Goal: Task Accomplishment & Management: Manage account settings

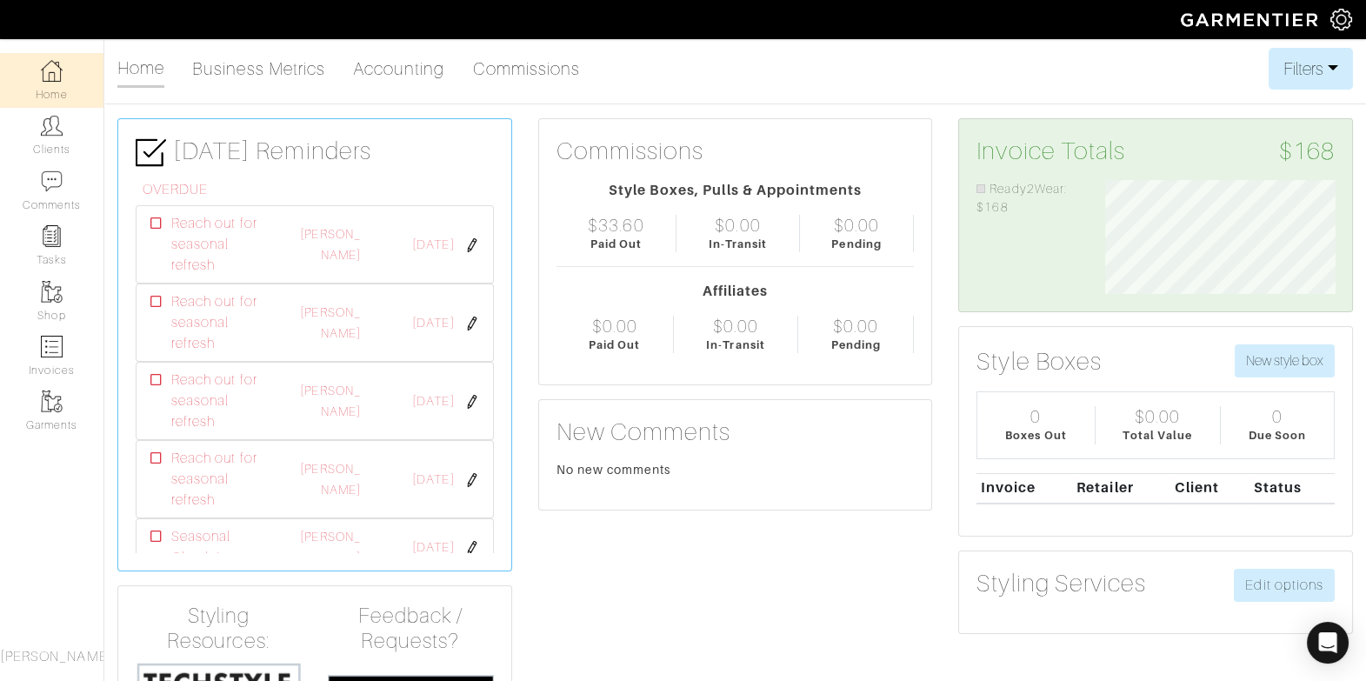
scroll to position [114, 256]
drag, startPoint x: 32, startPoint y: 121, endPoint x: 47, endPoint y: 131, distance: 18.1
click at [32, 121] on link "Clients" at bounding box center [51, 135] width 103 height 55
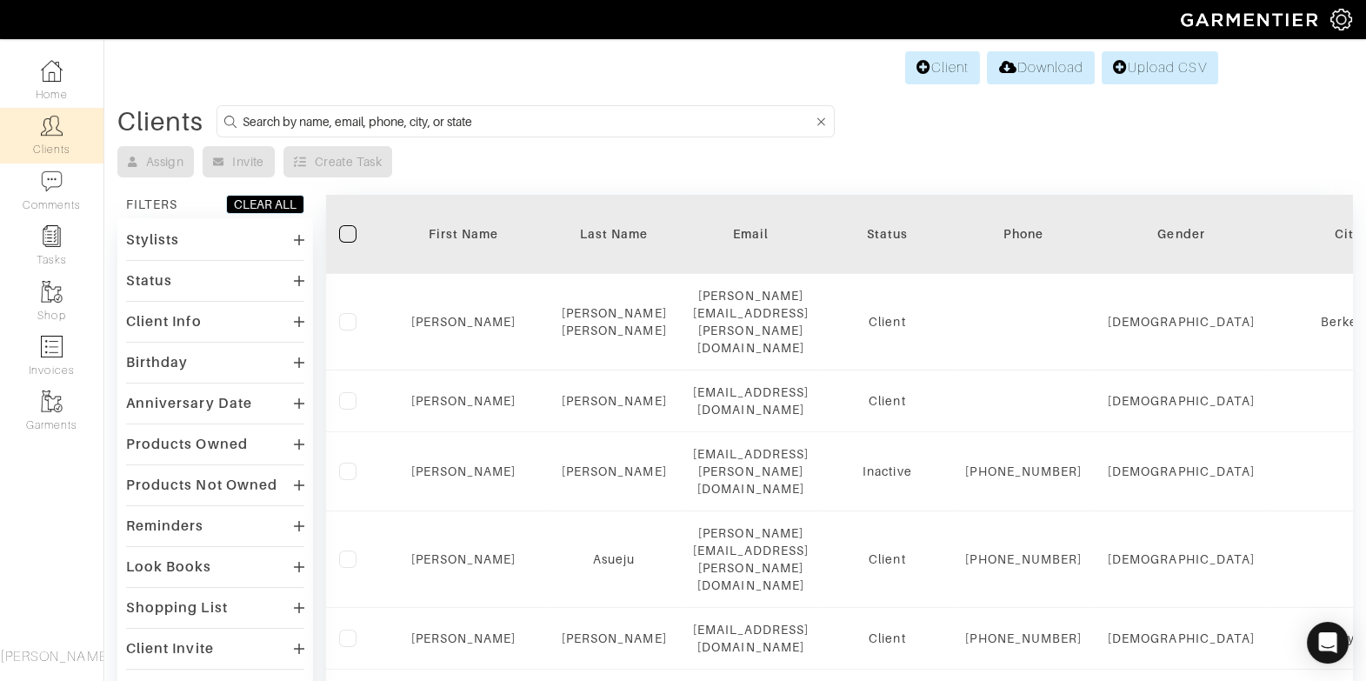
click at [308, 119] on input at bounding box center [528, 121] width 570 height 22
type input "kelly"
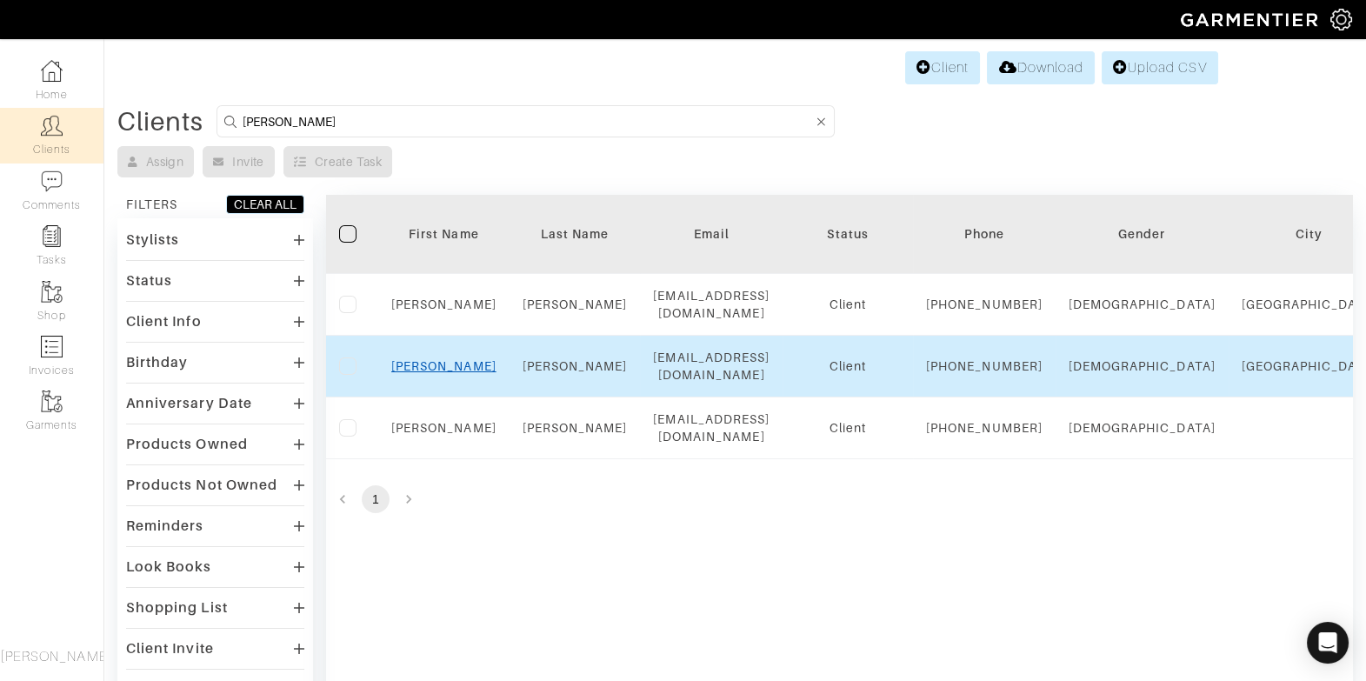
click at [436, 373] on link "Kelly" at bounding box center [443, 366] width 105 height 14
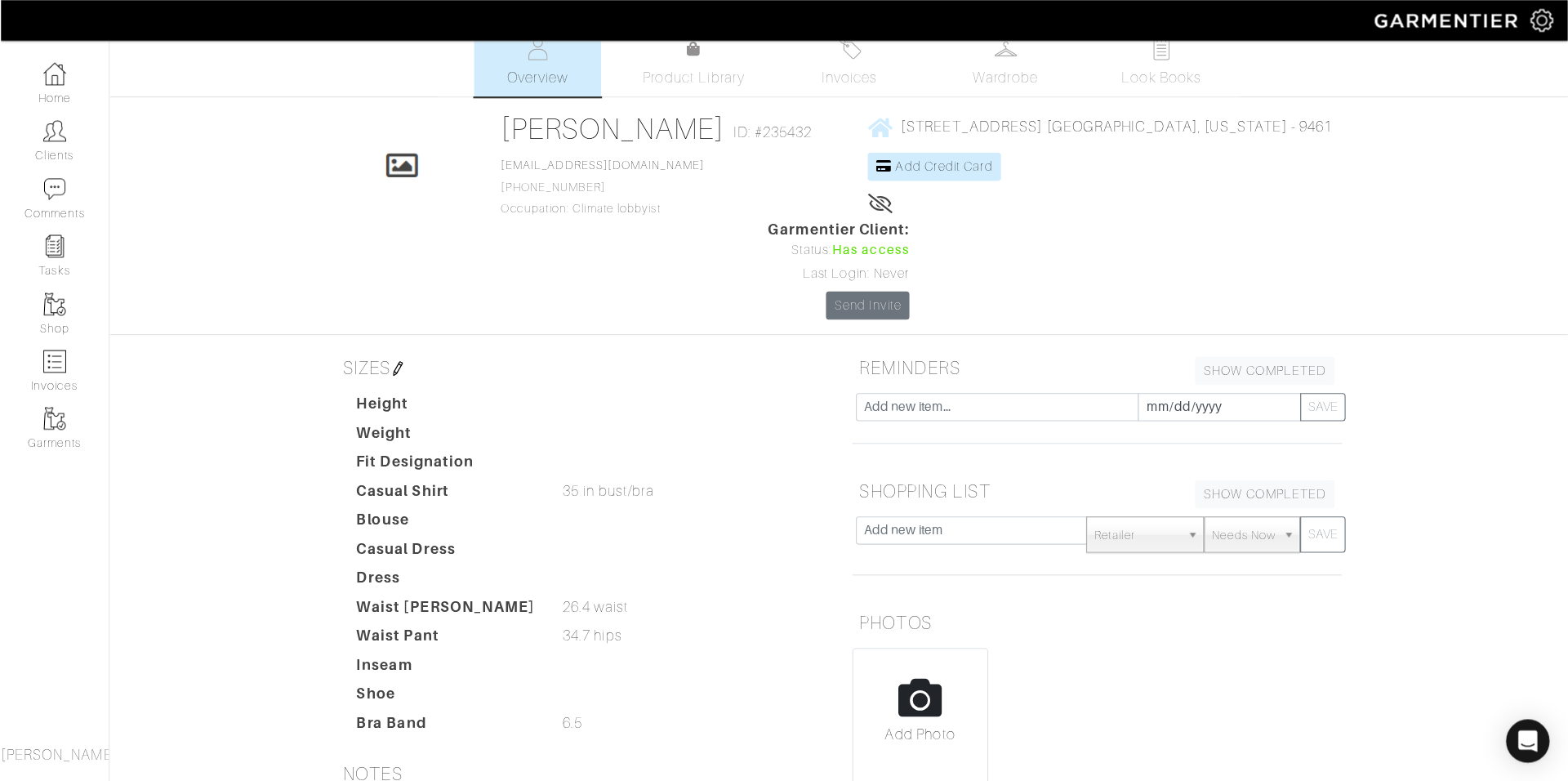
scroll to position [18, 0]
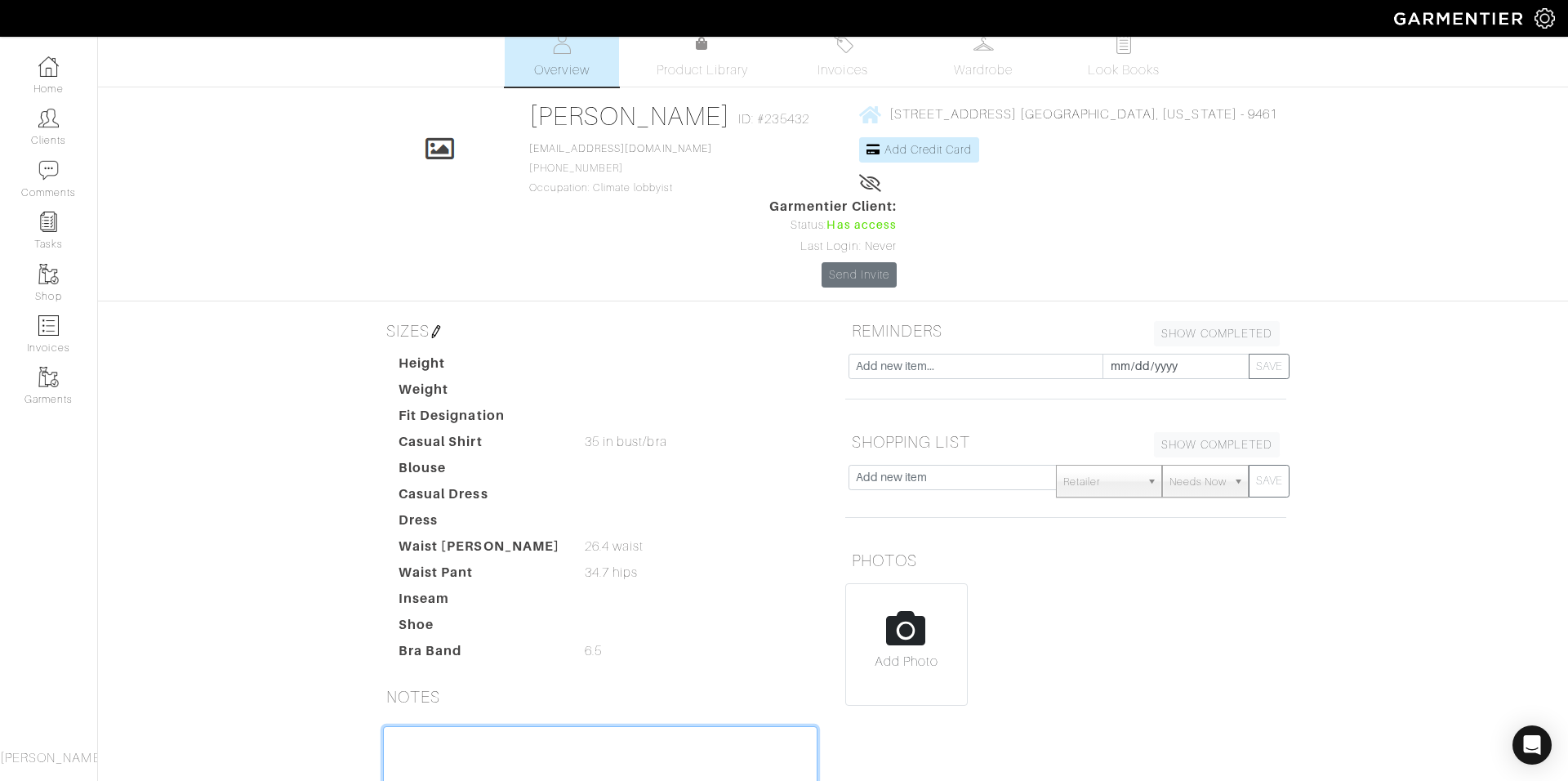
click at [37, 117] on link "Clients" at bounding box center [48, 127] width 97 height 52
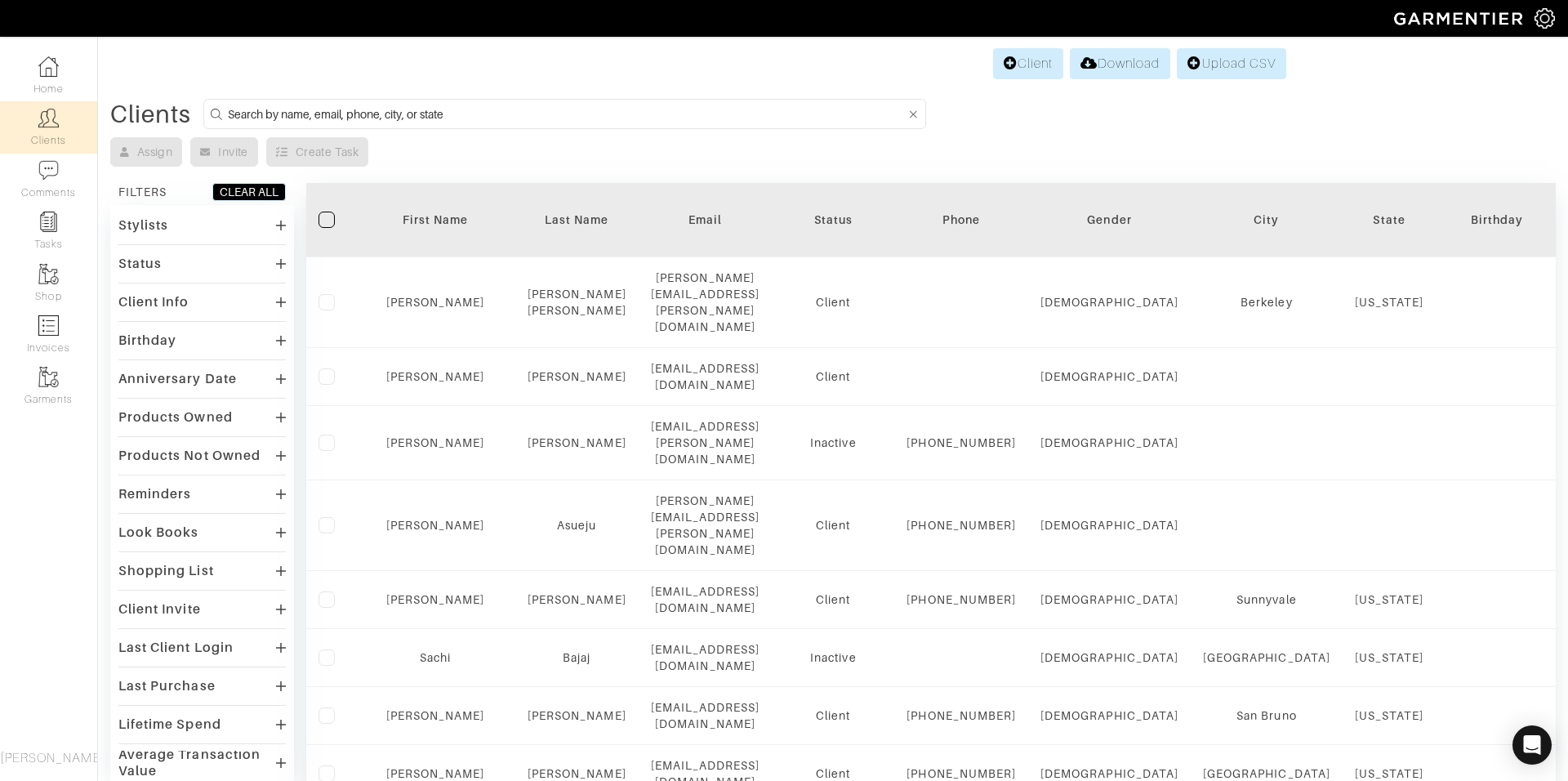
click at [447, 117] on input at bounding box center [567, 114] width 678 height 21
type input "julie"
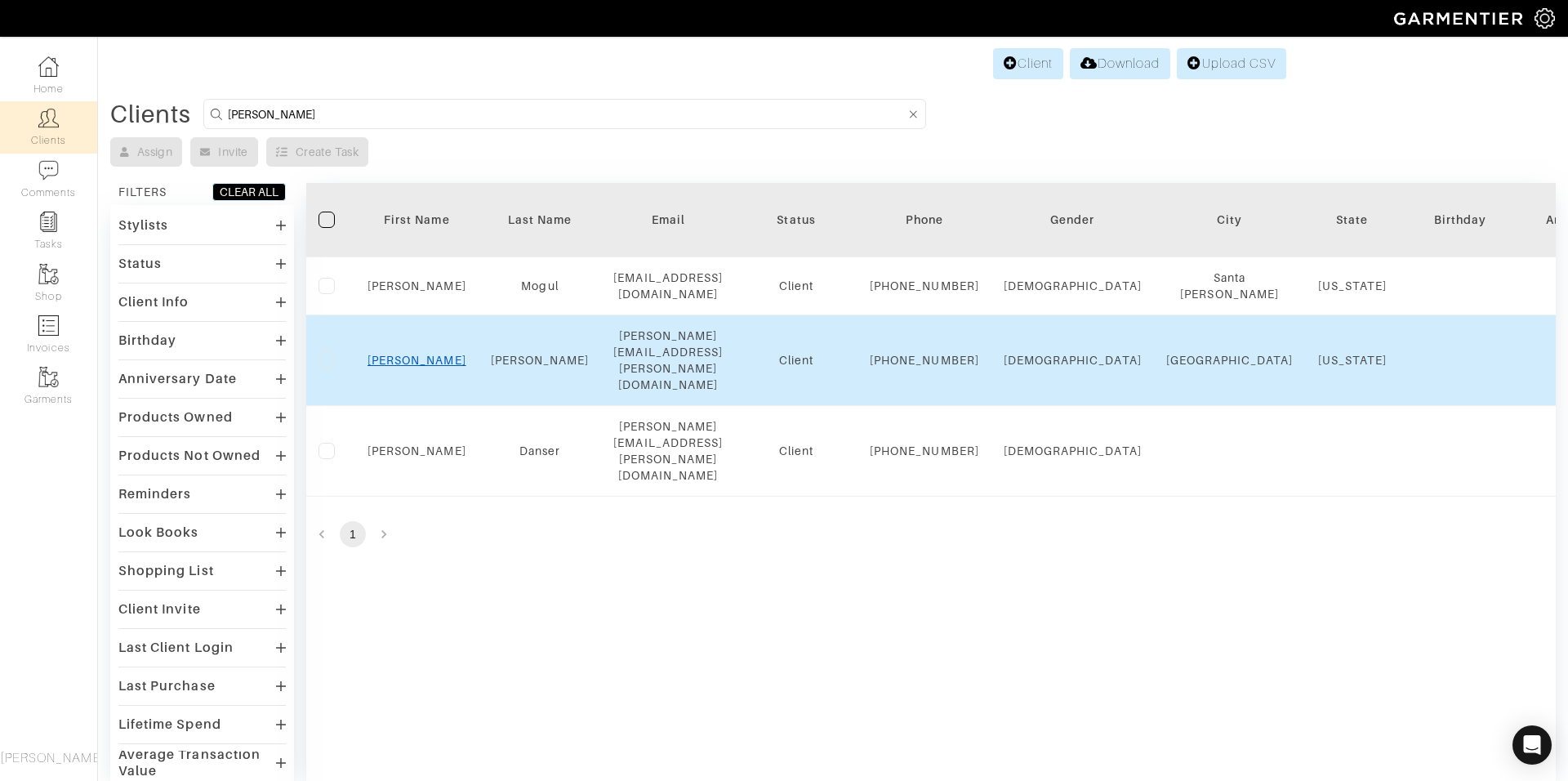
drag, startPoint x: 425, startPoint y: 354, endPoint x: 425, endPoint y: 366, distance: 12.0
click at [425, 354] on td "Julie" at bounding box center [416, 361] width 123 height 91
click at [427, 367] on link "Julie" at bounding box center [416, 360] width 99 height 13
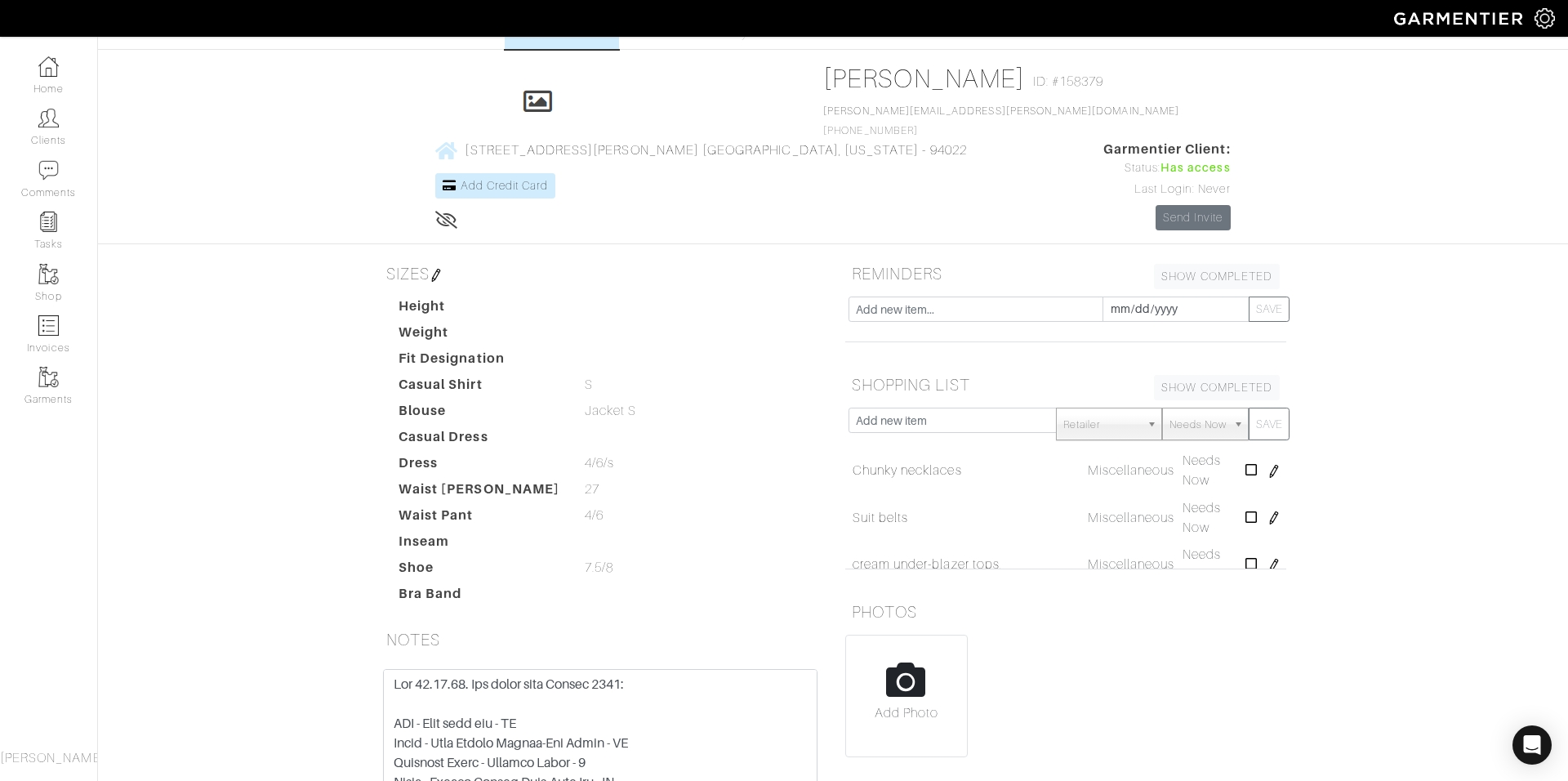
scroll to position [210, 0]
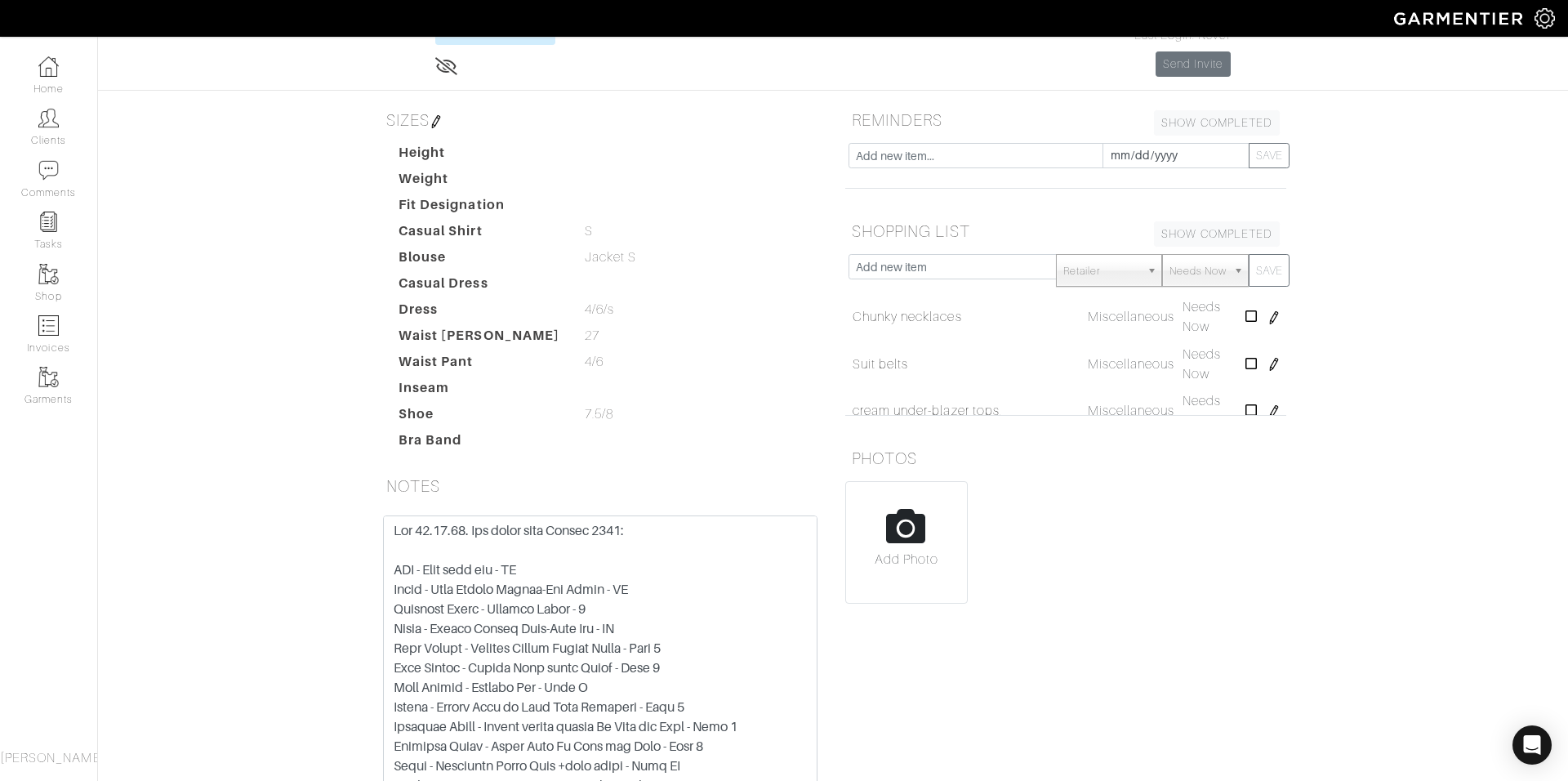
drag, startPoint x: 811, startPoint y: 640, endPoint x: 859, endPoint y: 747, distance: 117.3
click at [859, 747] on div "SIZES Height Weight Fit Designation Casual Shirt S S Blouse Jacket S Jacket S C…" at bounding box center [832, 495] width 931 height 785
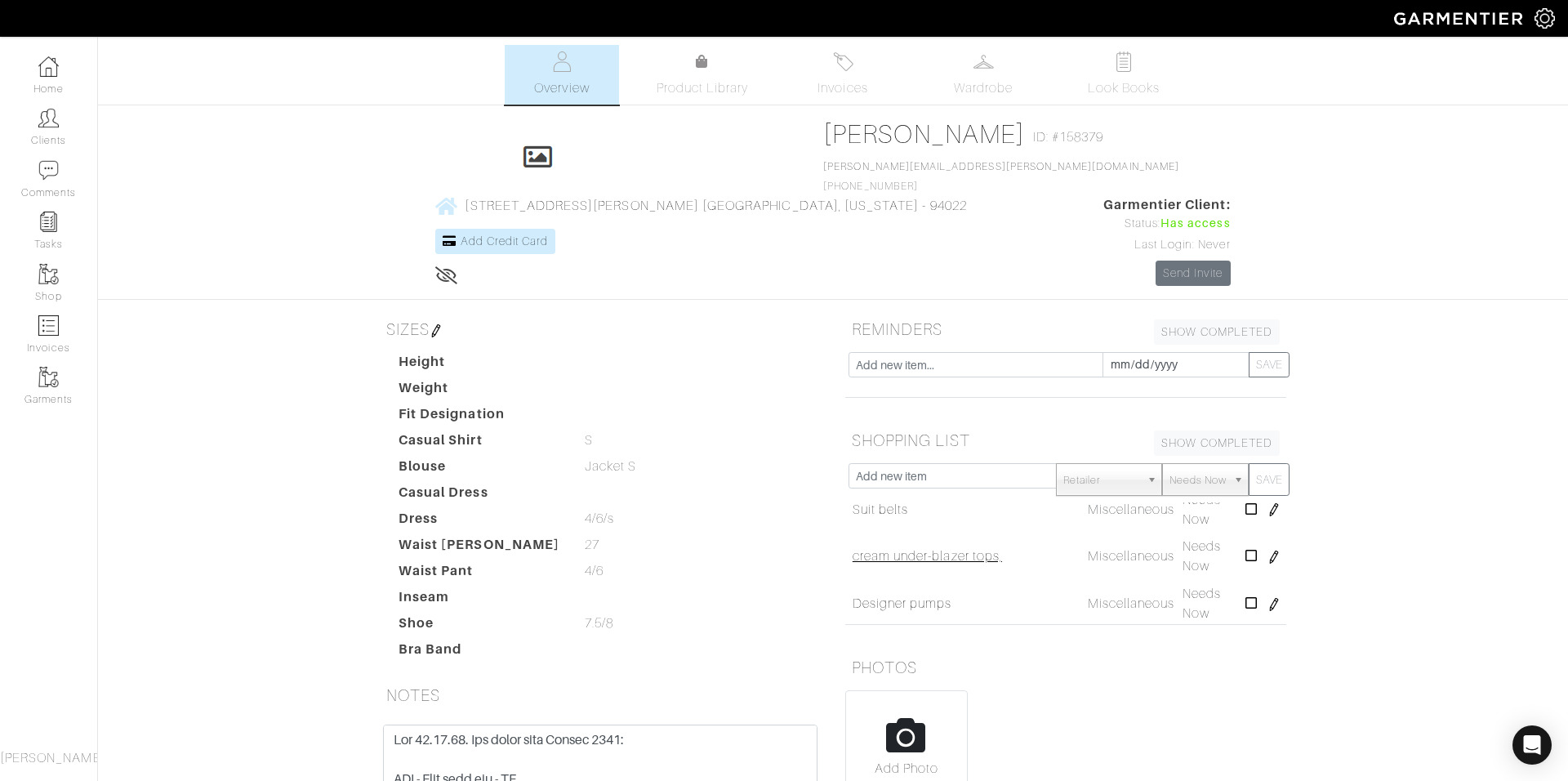
scroll to position [66, 0]
click at [1249, 548] on icon at bounding box center [1251, 555] width 12 height 13
click at [1250, 548] on icon at bounding box center [1251, 555] width 12 height 13
click at [1249, 548] on icon at bounding box center [1251, 555] width 12 height 13
click at [1250, 548] on icon at bounding box center [1251, 555] width 12 height 13
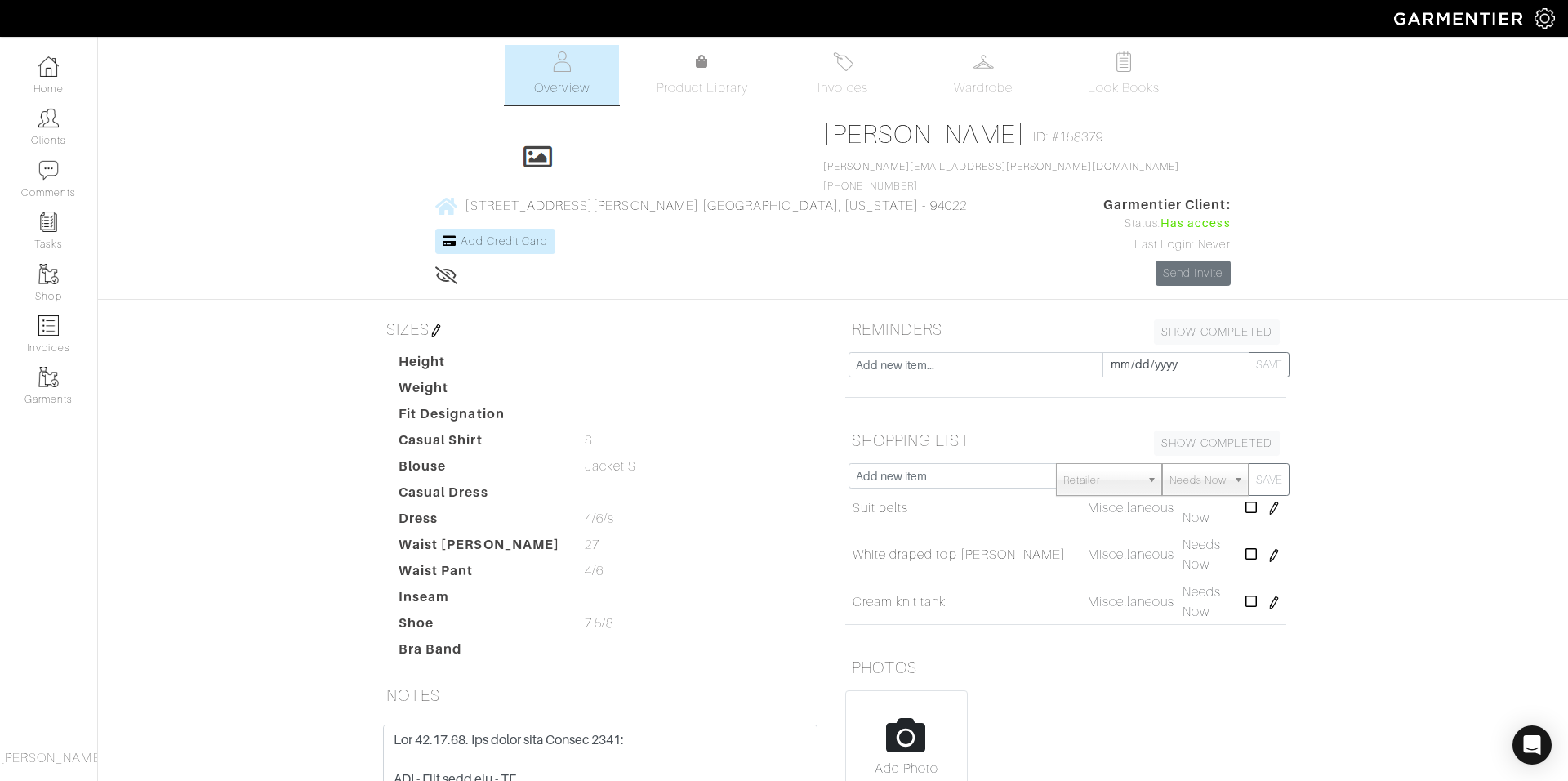
click at [1250, 548] on icon at bounding box center [1251, 555] width 12 height 13
click at [1251, 523] on icon at bounding box center [1251, 530] width 12 height 13
click at [1250, 523] on icon at bounding box center [1251, 530] width 12 height 13
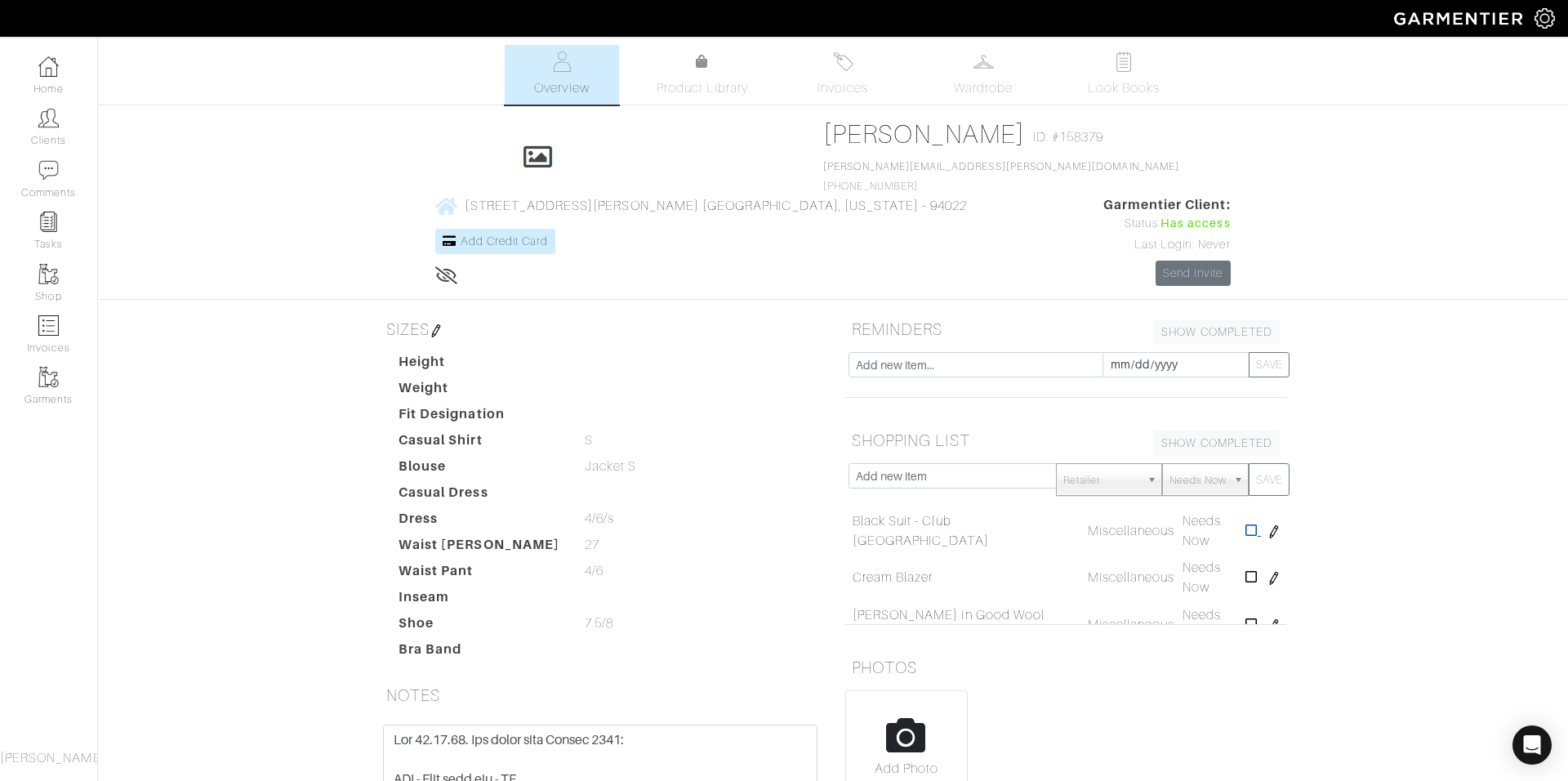
click at [1250, 523] on icon at bounding box center [1251, 530] width 12 height 13
click at [1246, 523] on icon at bounding box center [1251, 530] width 12 height 13
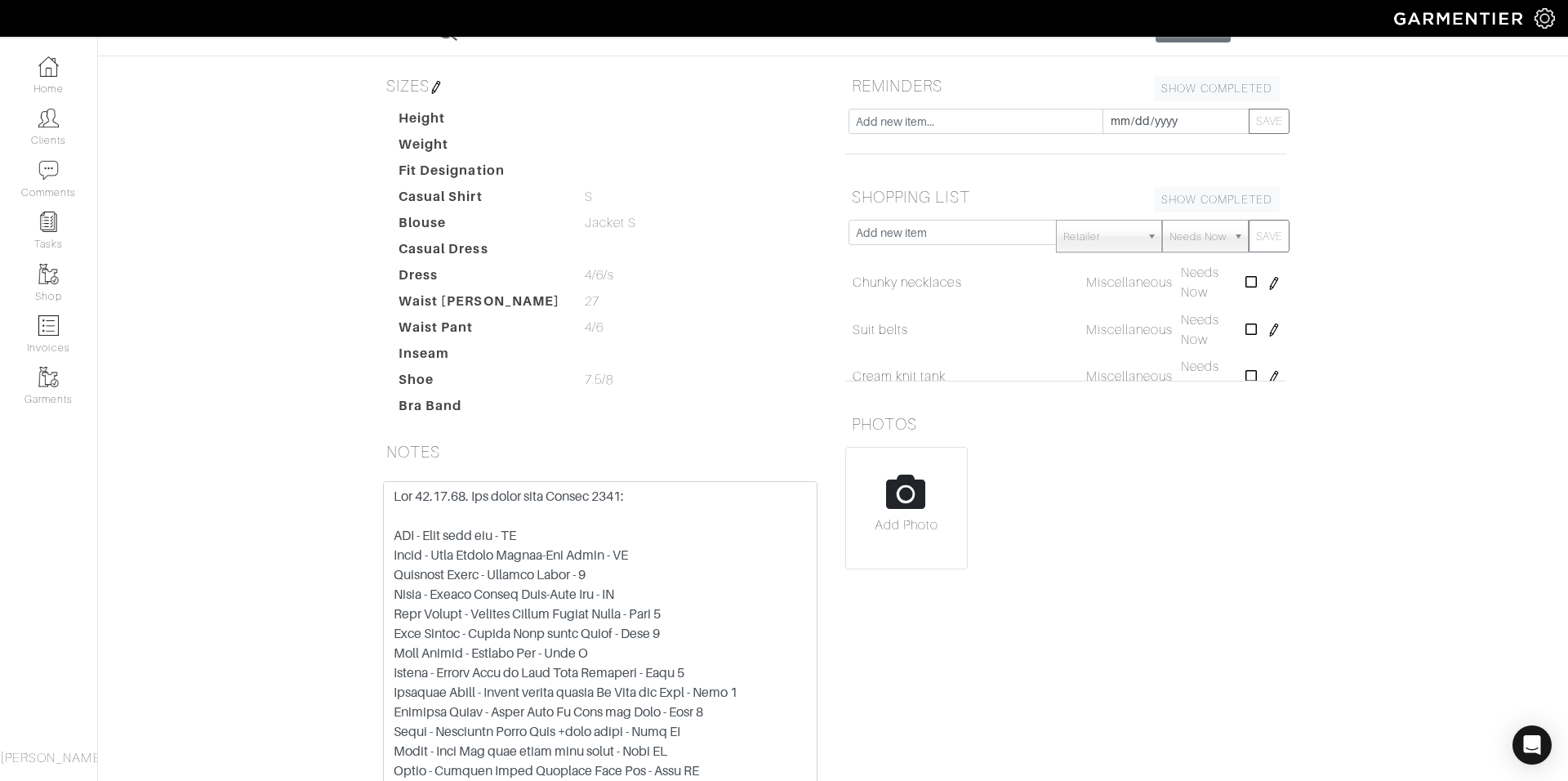
scroll to position [1, 0]
click at [534, 481] on textarea at bounding box center [600, 638] width 435 height 315
click at [397, 481] on textarea at bounding box center [600, 638] width 435 height 315
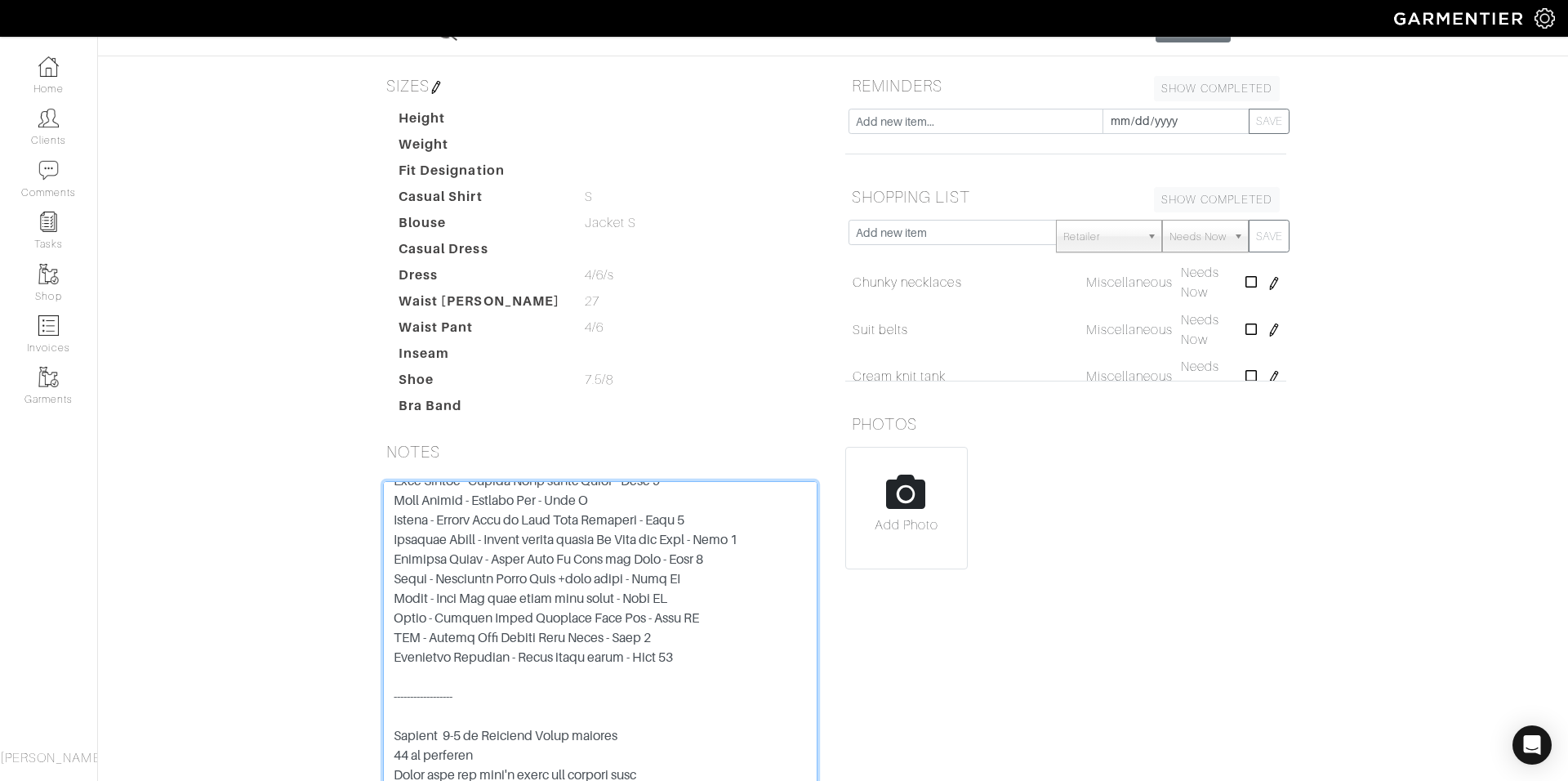
scroll to position [0, 0]
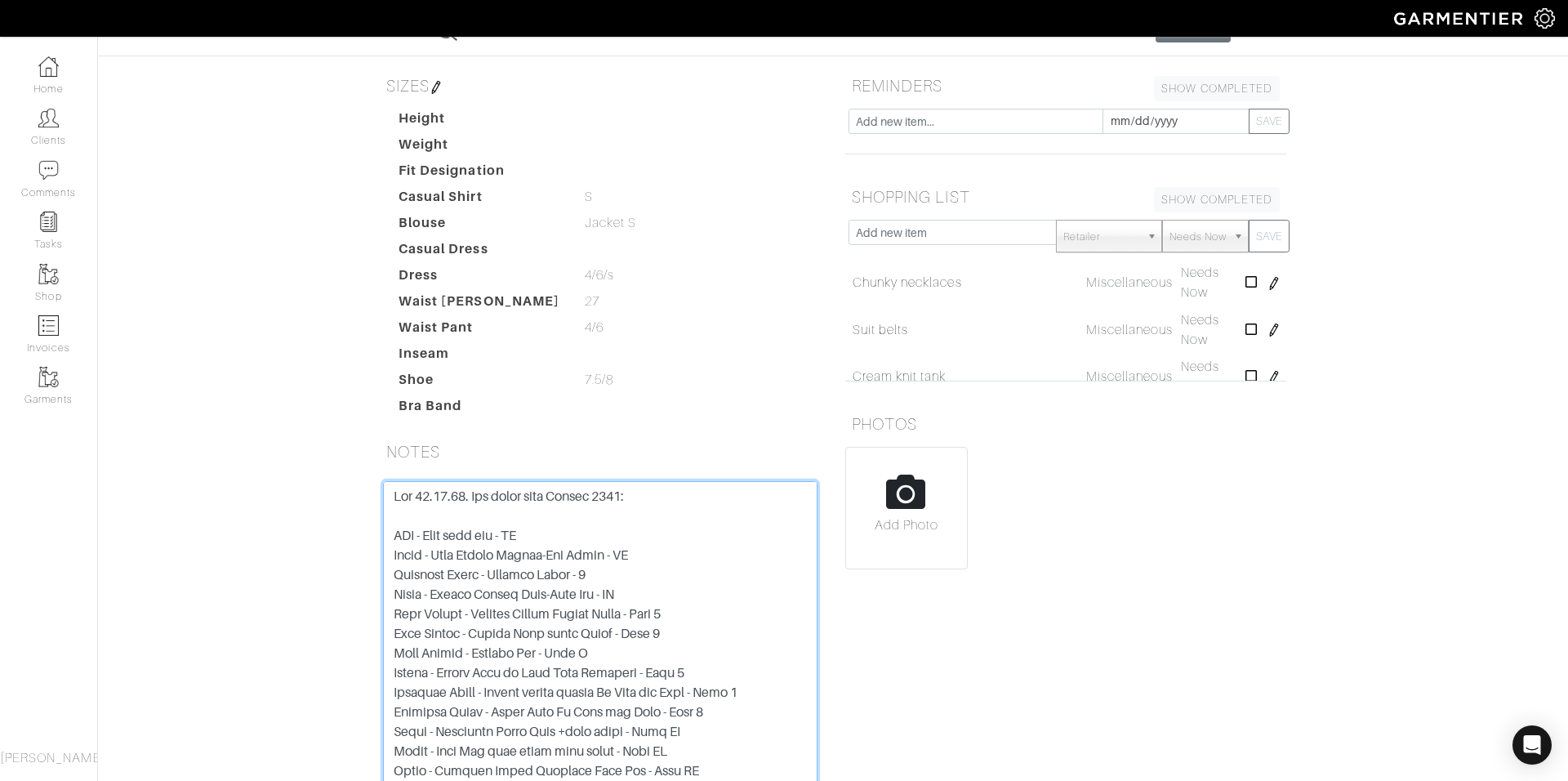
click at [420, 481] on textarea at bounding box center [600, 638] width 435 height 315
click at [428, 481] on textarea at bounding box center [600, 638] width 435 height 315
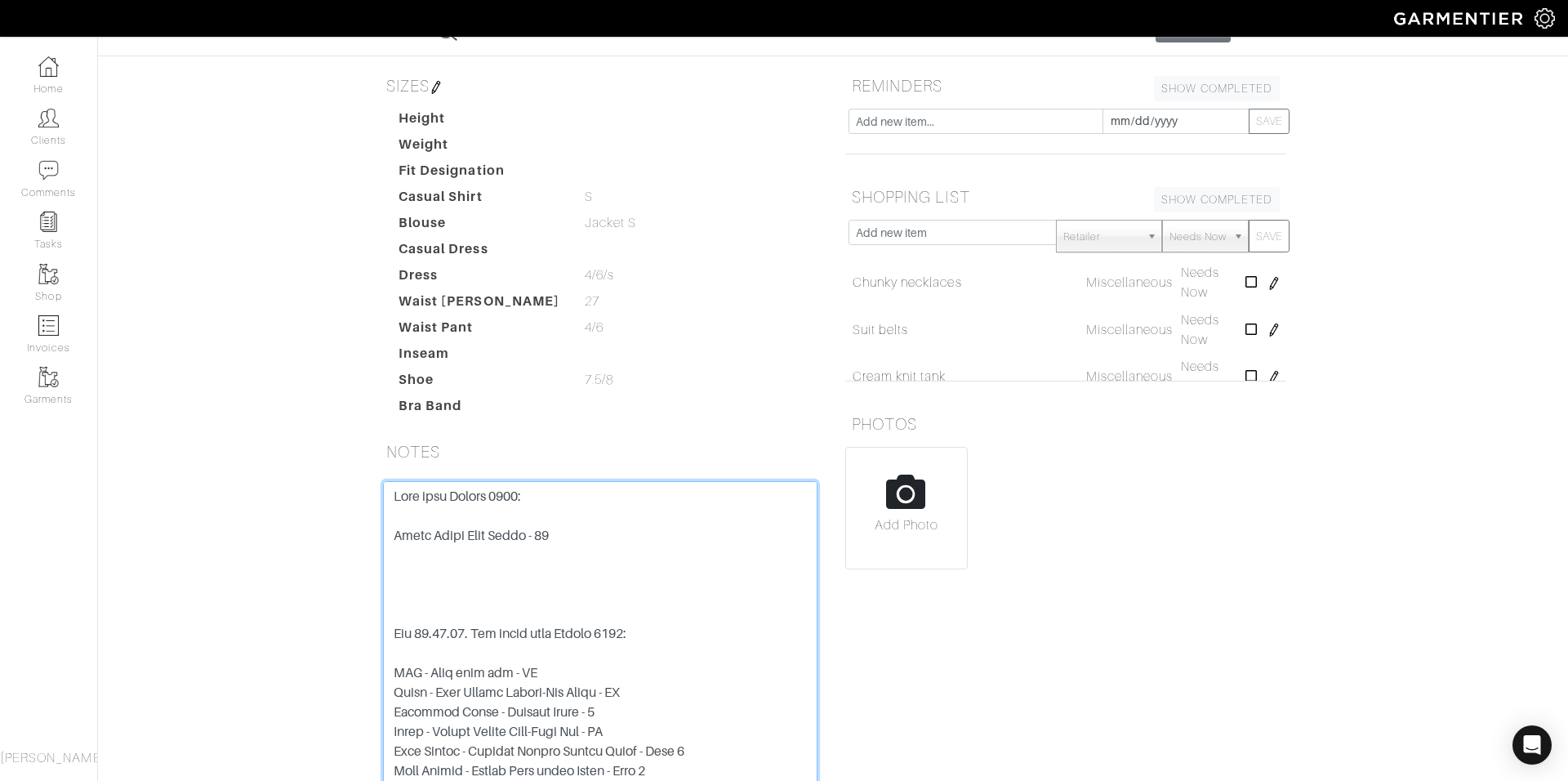
type textarea "More from Summer 2025: Black [PERSON_NAME] Pumps - 38 Met [DATE]. The keeps fro…"
